Goal: Transaction & Acquisition: Subscribe to service/newsletter

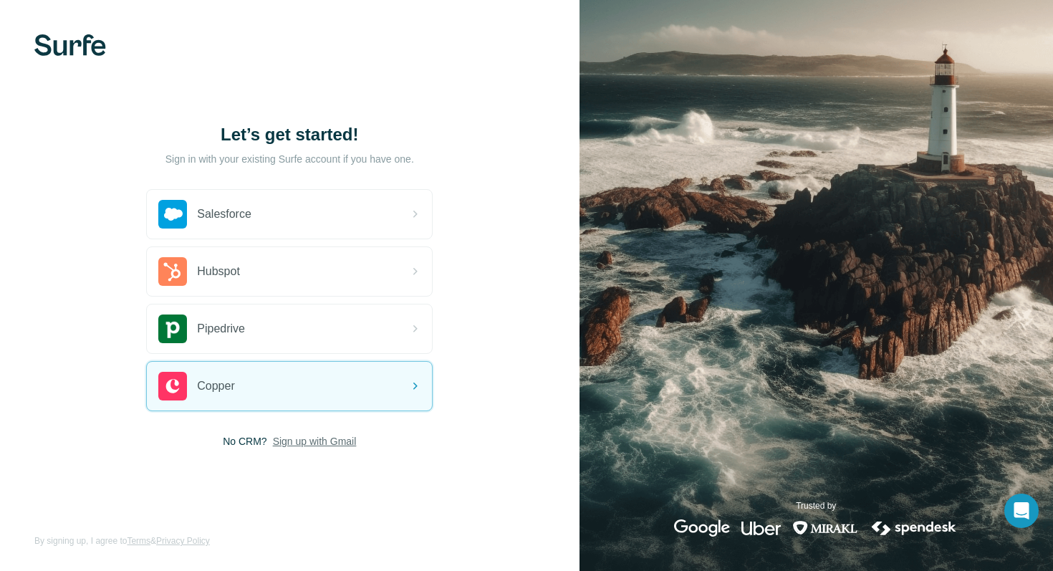
click at [299, 444] on span "Sign up with Gmail" at bounding box center [315, 441] width 84 height 14
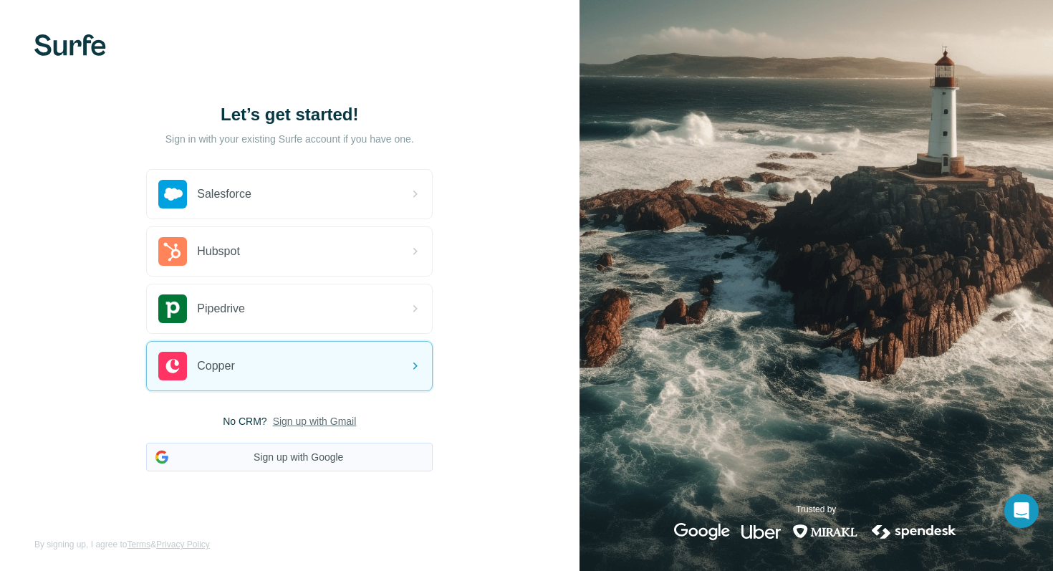
click at [308, 464] on button "Sign up with Google" at bounding box center [289, 457] width 286 height 29
